Goal: Information Seeking & Learning: Check status

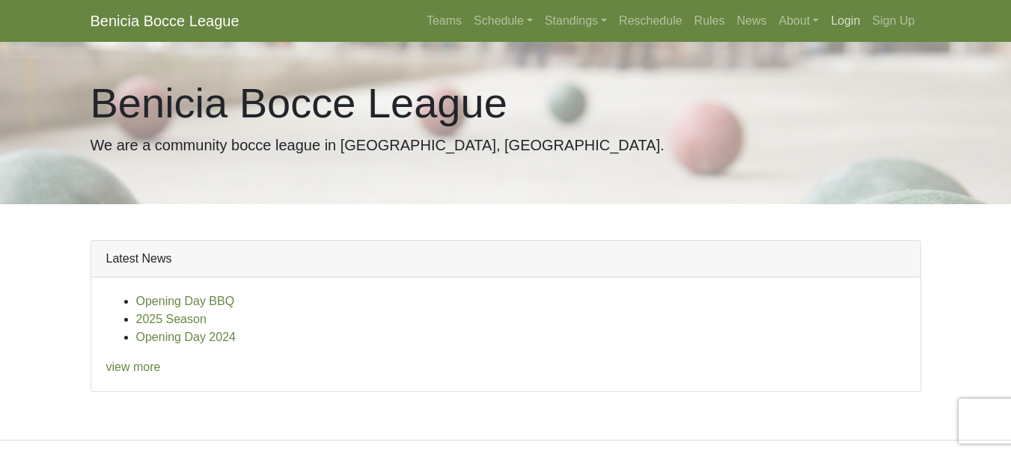
click at [838, 18] on link "Login" at bounding box center [845, 21] width 41 height 30
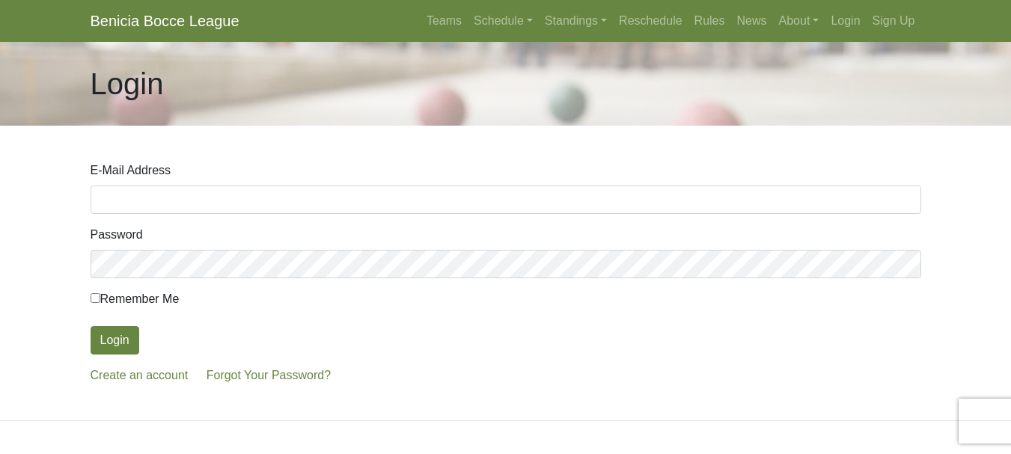
type input "mpdanz@yahoo.com"
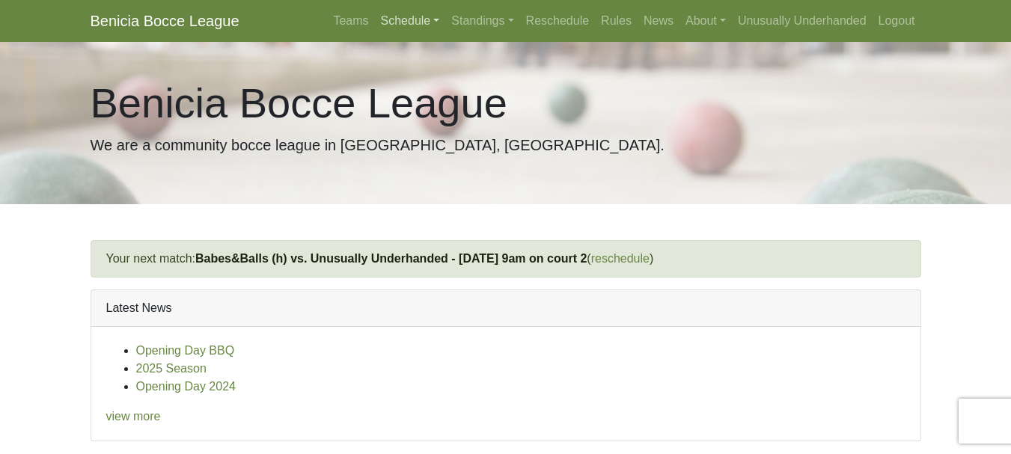
click at [412, 25] on link "Schedule" at bounding box center [410, 21] width 71 height 30
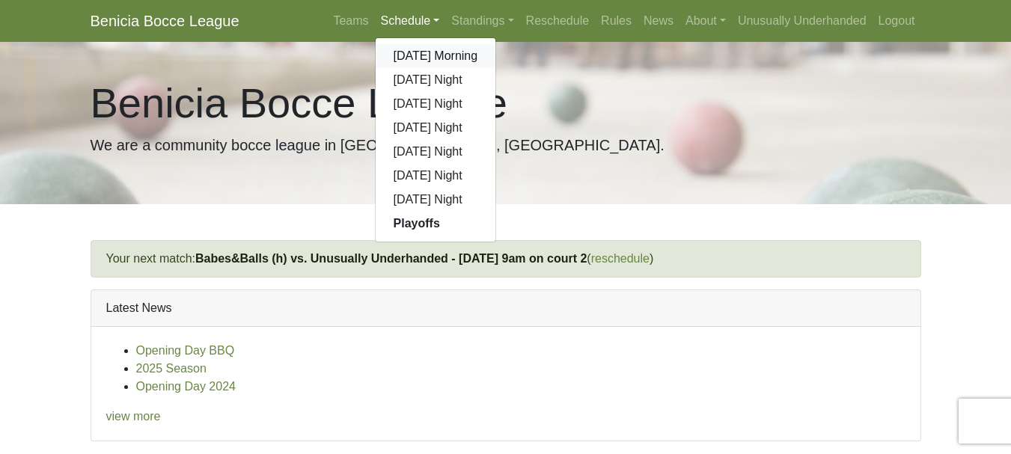
click at [415, 52] on link "[DATE] Morning" at bounding box center [436, 56] width 121 height 24
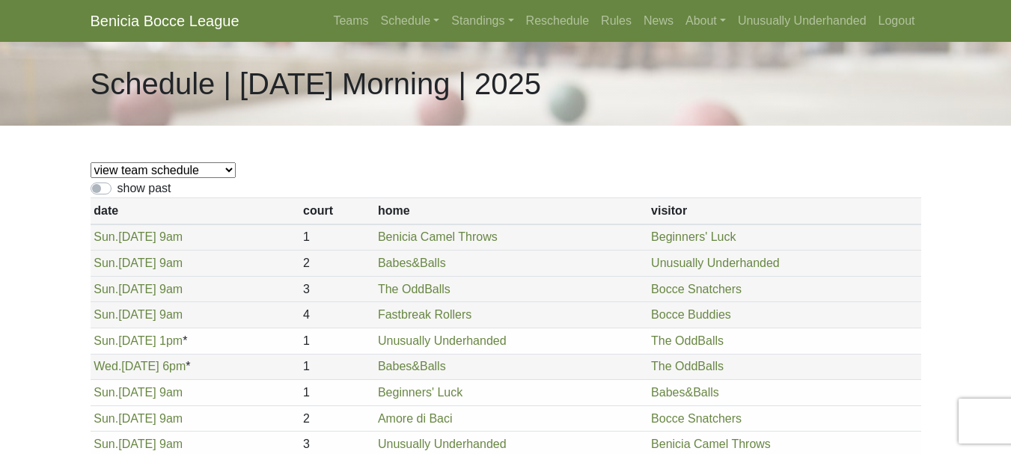
click at [139, 171] on select "view team schedule Bocce Buddies Amore di Baci Benicia Camel Throws Fastbreak R…" at bounding box center [163, 170] width 145 height 16
select select "1899"
click at [91, 162] on select "view team schedule Bocce Buddies Amore di Baci Benicia Camel Throws Fastbreak R…" at bounding box center [163, 170] width 145 height 16
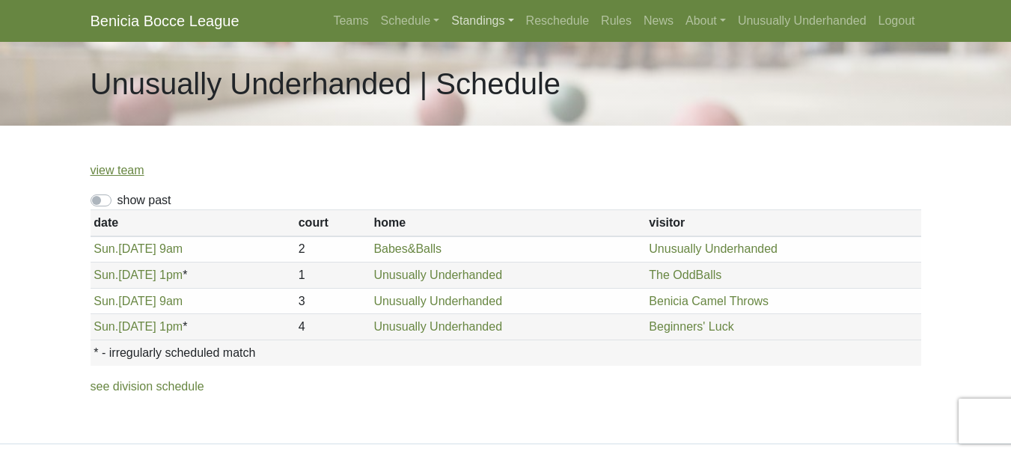
click at [472, 25] on link "Standings" at bounding box center [482, 21] width 74 height 30
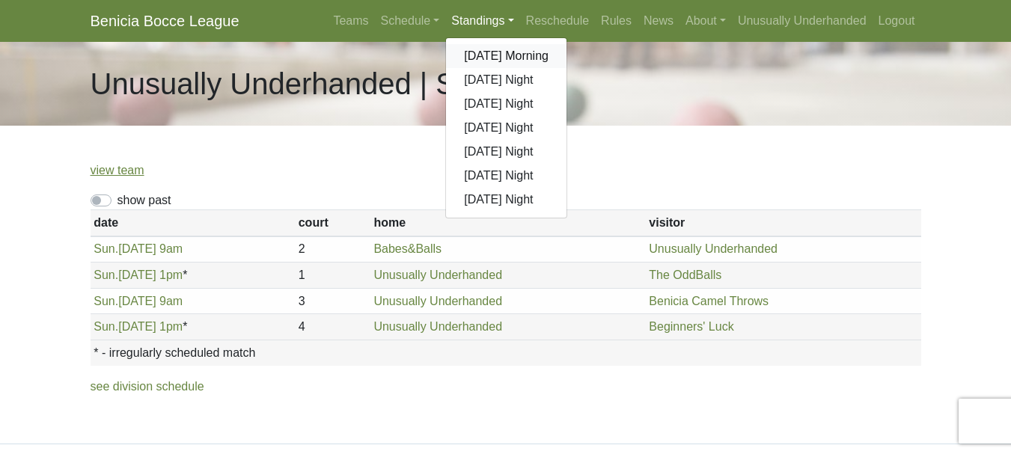
click at [473, 52] on link "[DATE] Morning" at bounding box center [506, 56] width 121 height 24
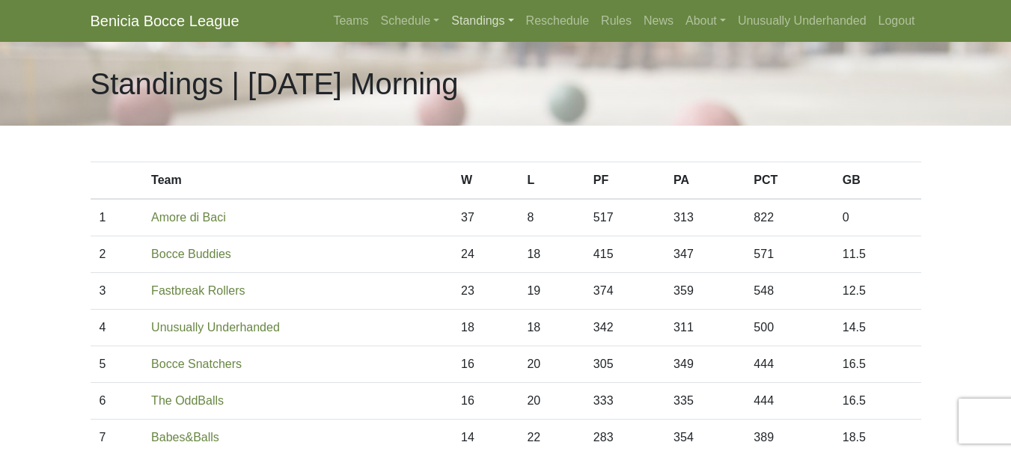
click at [489, 17] on link "Standings" at bounding box center [482, 21] width 74 height 30
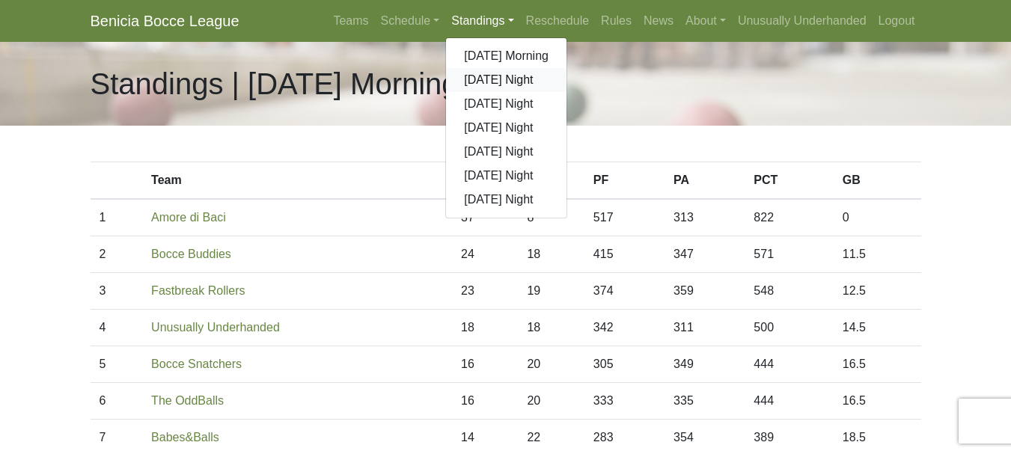
click at [484, 76] on link "[DATE] Night" at bounding box center [506, 80] width 121 height 24
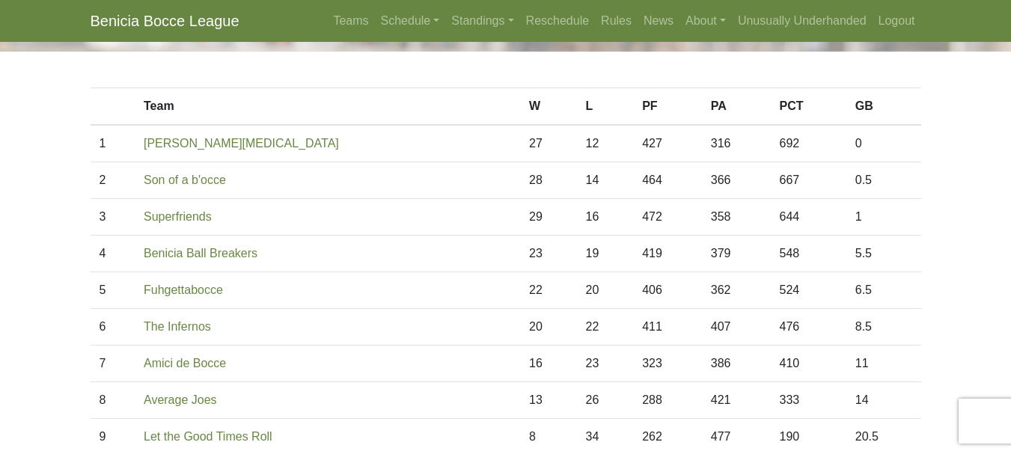
scroll to position [76, 0]
click at [475, 19] on link "Standings" at bounding box center [482, 21] width 74 height 30
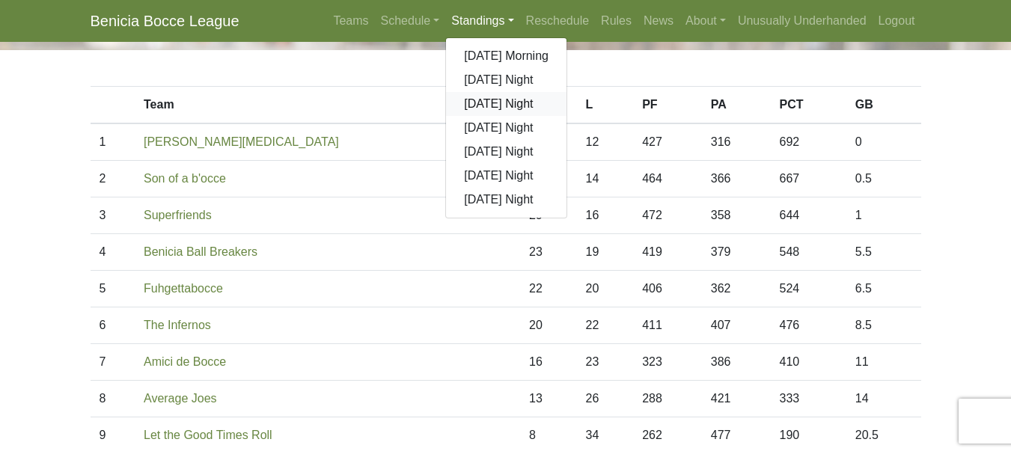
click at [486, 106] on link "[DATE] Night" at bounding box center [506, 104] width 121 height 24
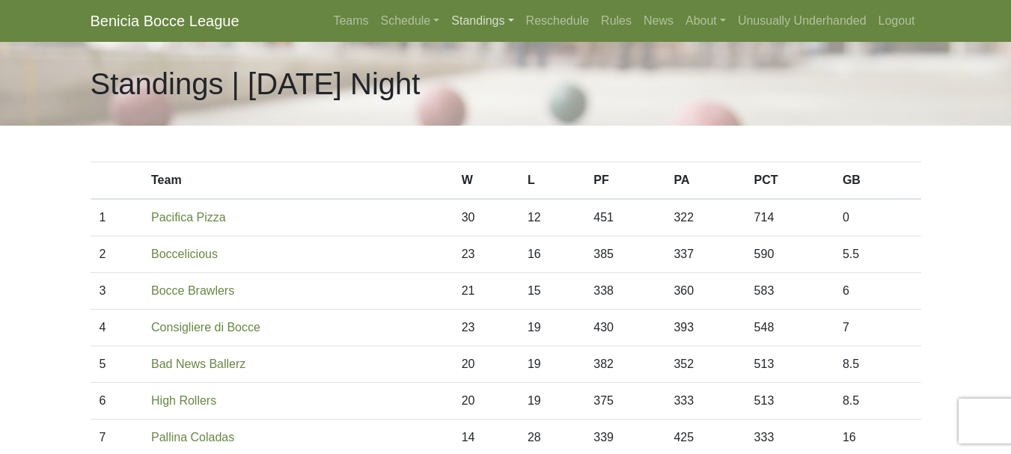
click at [474, 25] on link "Standings" at bounding box center [482, 21] width 74 height 30
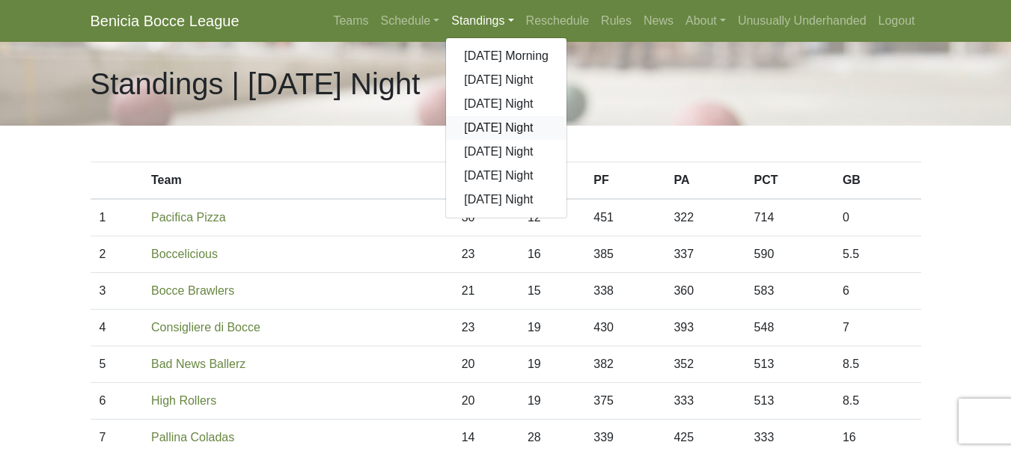
click at [490, 125] on link "[DATE] Night" at bounding box center [506, 128] width 121 height 24
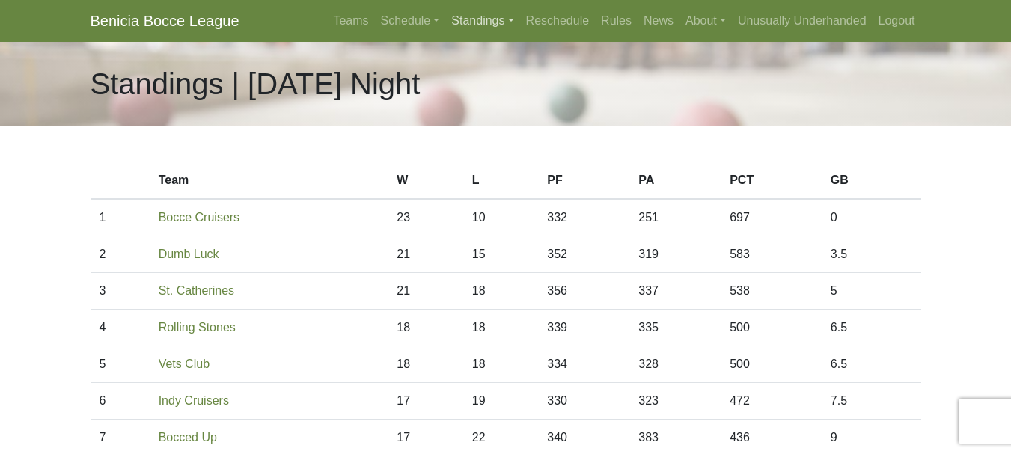
click at [472, 19] on link "Standings" at bounding box center [482, 21] width 74 height 30
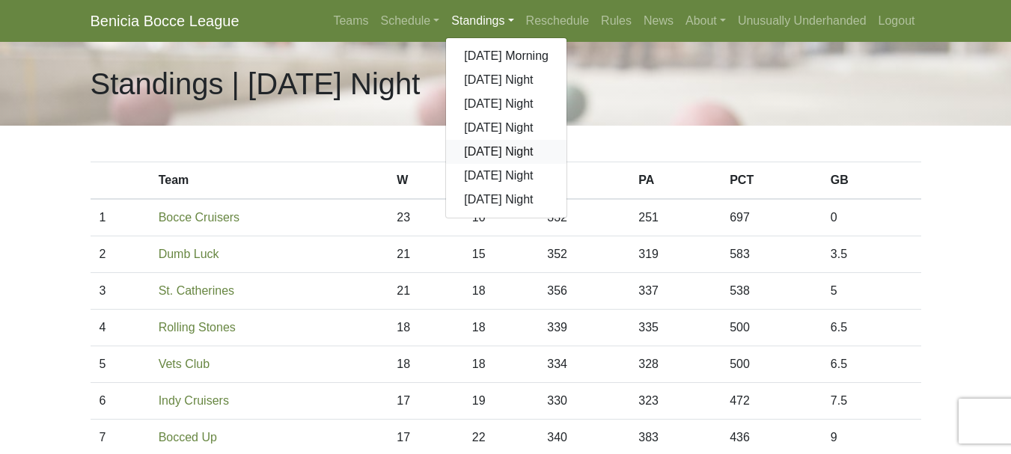
click at [487, 152] on link "[DATE] Night" at bounding box center [506, 152] width 121 height 24
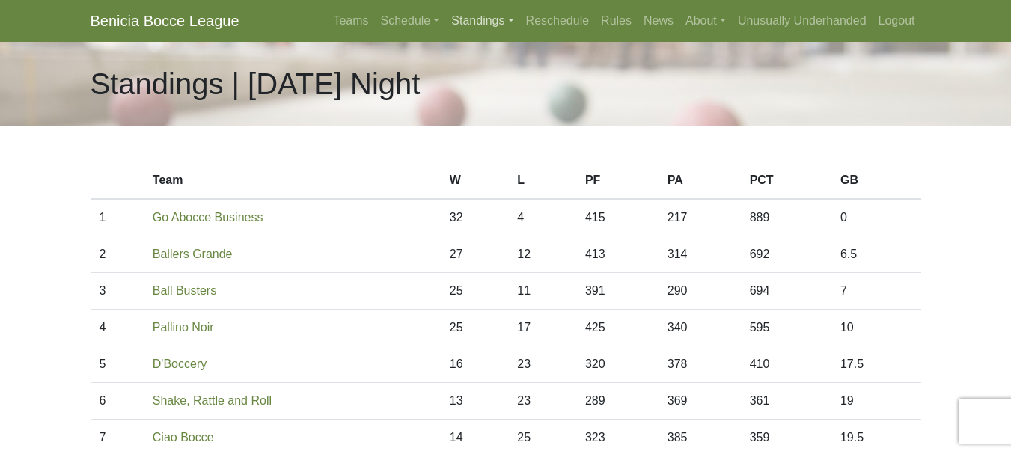
click at [472, 22] on link "Standings" at bounding box center [482, 21] width 74 height 30
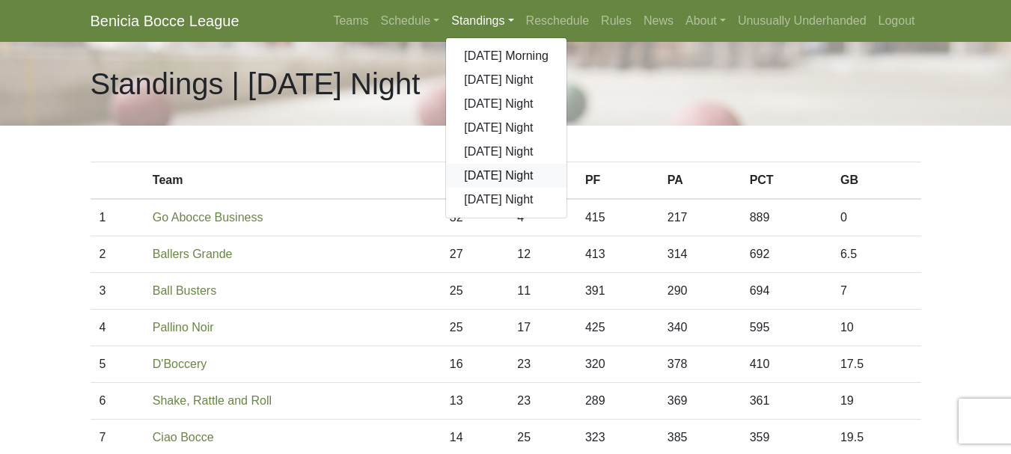
click at [492, 174] on link "[DATE] Night" at bounding box center [506, 176] width 121 height 24
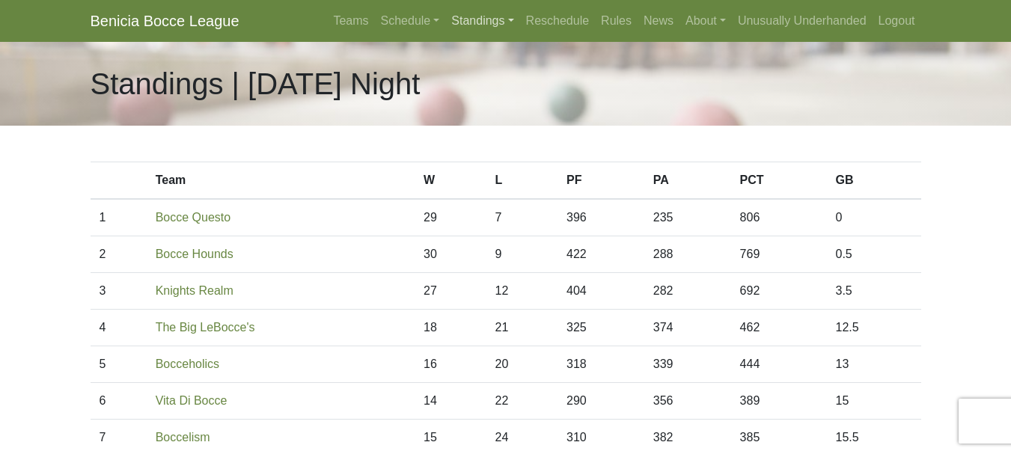
click at [472, 22] on link "Standings" at bounding box center [482, 21] width 74 height 30
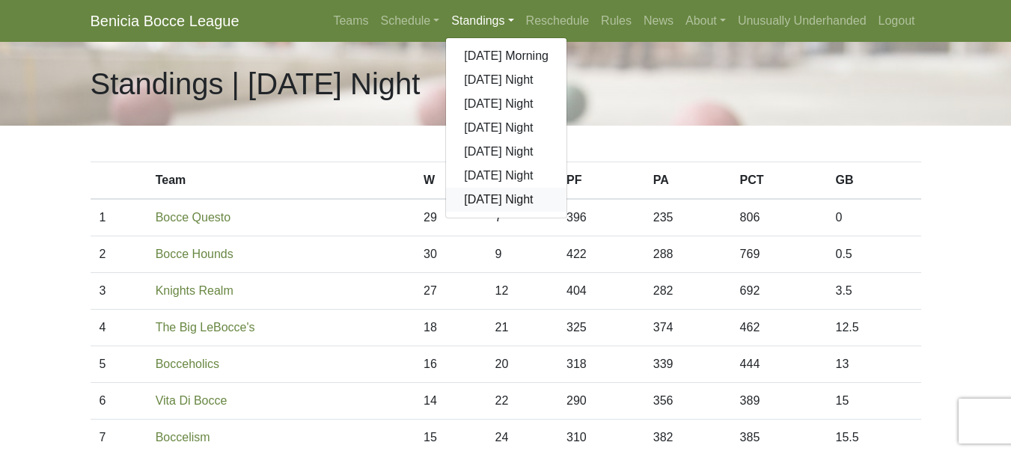
click at [483, 196] on link "[DATE] Night" at bounding box center [506, 200] width 121 height 24
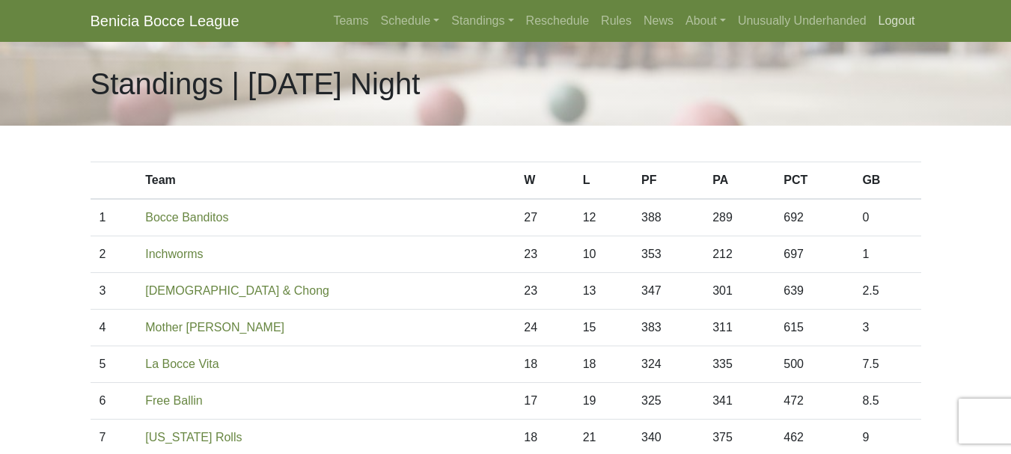
click at [891, 19] on link "Logout" at bounding box center [897, 21] width 49 height 30
